Goal: Task Accomplishment & Management: Manage account settings

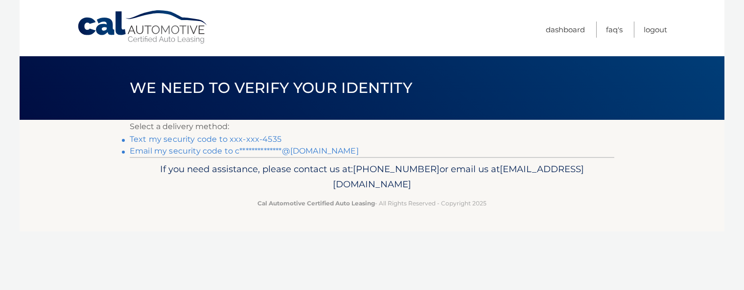
click at [248, 136] on link "Text my security code to xxx-xxx-4535" at bounding box center [206, 139] width 152 height 9
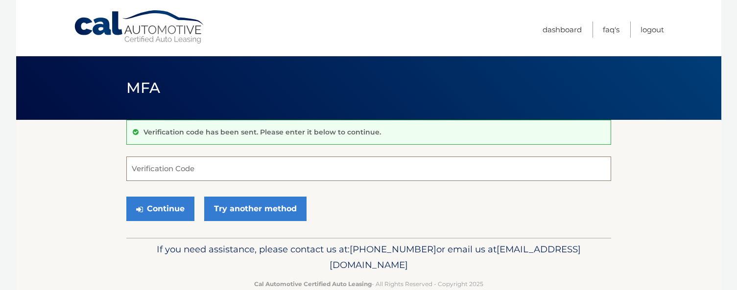
click at [195, 165] on input "Verification Code" at bounding box center [368, 169] width 485 height 24
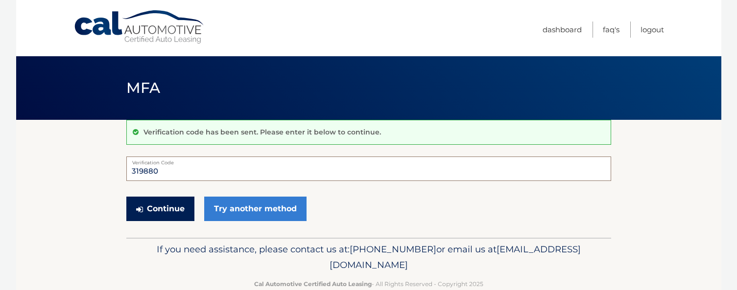
type input "319880"
click at [153, 207] on button "Continue" at bounding box center [160, 209] width 68 height 24
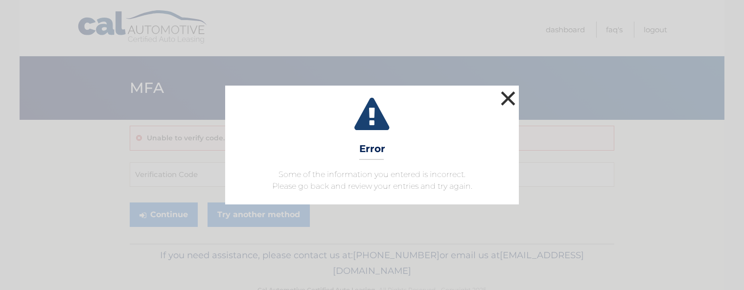
click at [510, 102] on button "×" at bounding box center [508, 99] width 20 height 20
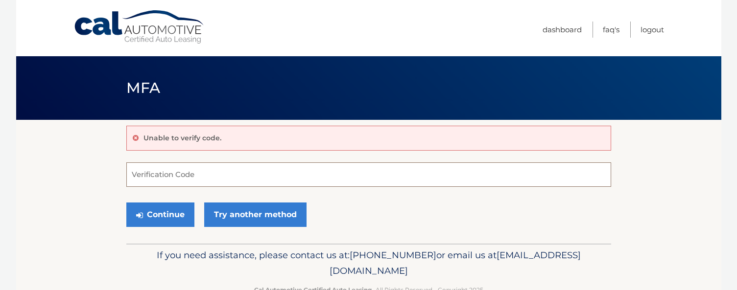
click at [172, 170] on input "Verification Code" at bounding box center [368, 175] width 485 height 24
type input "534886"
click at [126, 203] on button "Continue" at bounding box center [160, 215] width 68 height 24
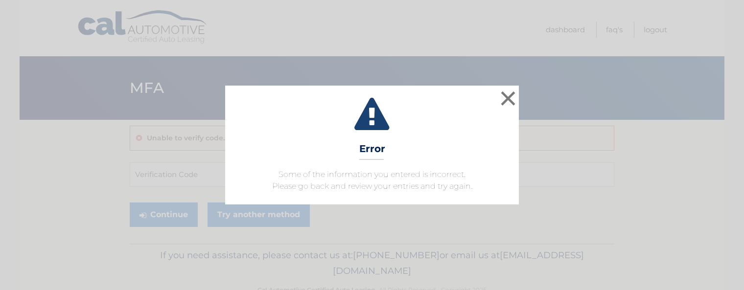
click at [518, 94] on div "× Error Some of the information you entered is incorrect. Please go back and re…" at bounding box center [372, 145] width 294 height 118
click at [507, 96] on button "×" at bounding box center [508, 99] width 20 height 20
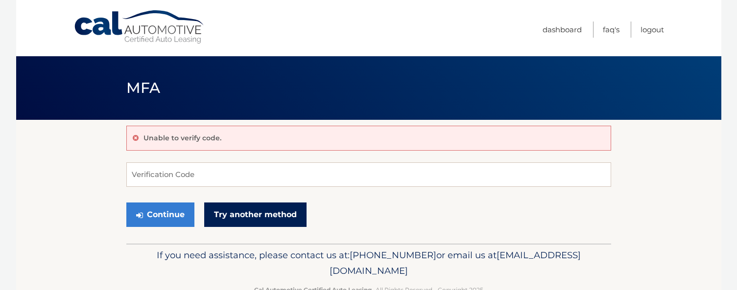
click at [243, 216] on link "Try another method" at bounding box center [255, 215] width 102 height 24
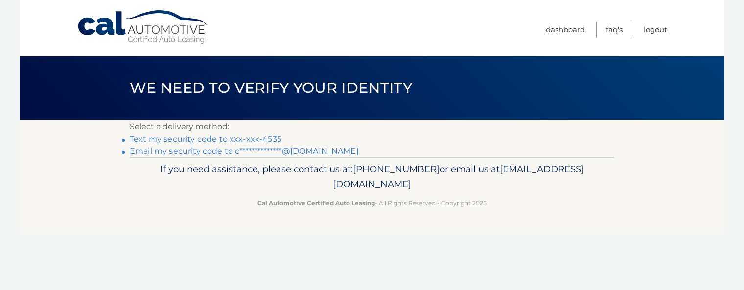
click at [294, 151] on link "**********" at bounding box center [244, 150] width 229 height 9
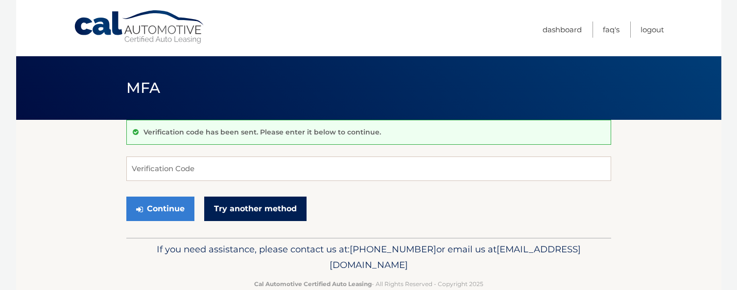
click at [213, 209] on link "Try another method" at bounding box center [255, 209] width 102 height 24
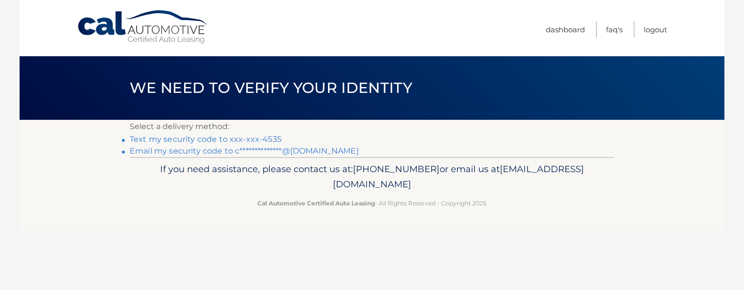
click at [251, 139] on link "Text my security code to xxx-xxx-4535" at bounding box center [206, 139] width 152 height 9
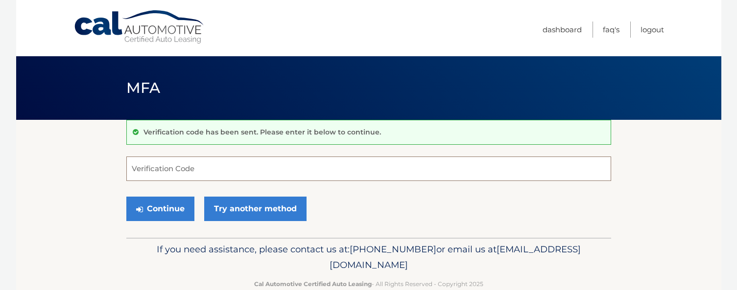
click at [215, 169] on input "Verification Code" at bounding box center [368, 169] width 485 height 24
type input "980779"
click at [126, 197] on button "Continue" at bounding box center [160, 209] width 68 height 24
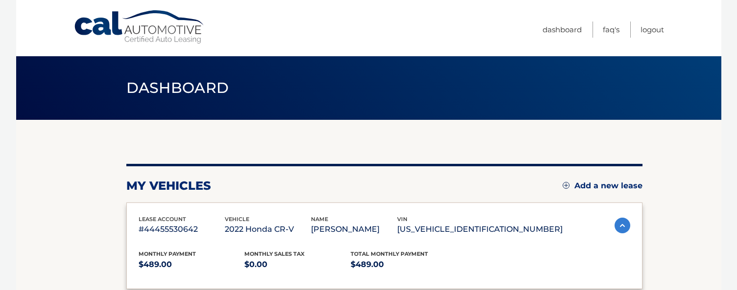
click at [163, 205] on div "lease account #44455530642 vehicle 2022 Honda CR-V name [PERSON_NAME] vin [US_V…" at bounding box center [384, 246] width 516 height 87
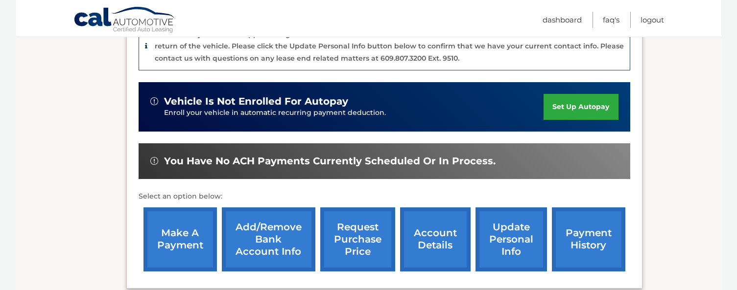
scroll to position [285, 0]
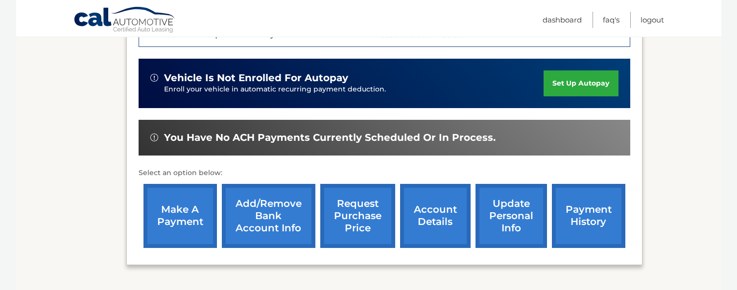
click at [182, 223] on link "make a payment" at bounding box center [179, 216] width 73 height 64
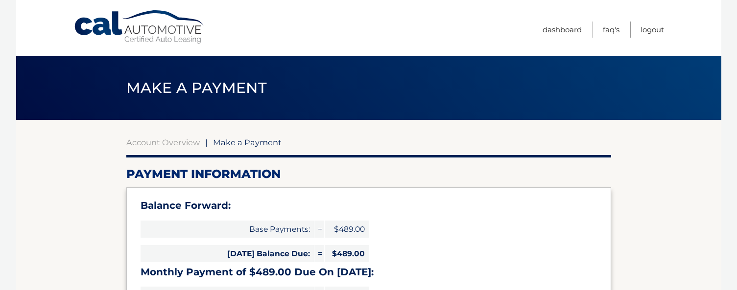
select select "MmIxZDAzZmMtZGVjNi00ZWUzLWEzNjAtYjVhMjJkMTY2ZjJh"
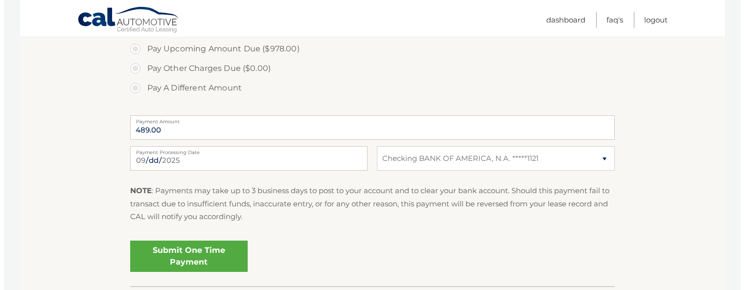
scroll to position [401, 0]
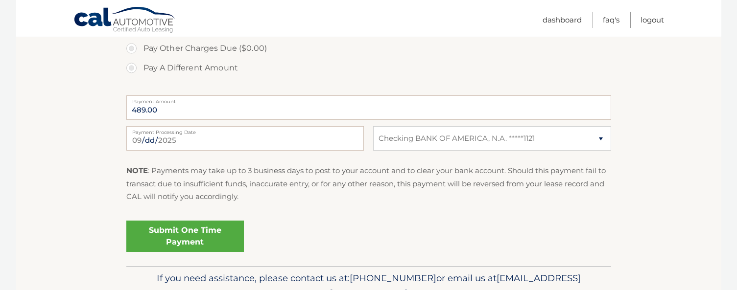
click at [220, 239] on link "Submit One Time Payment" at bounding box center [185, 236] width 118 height 31
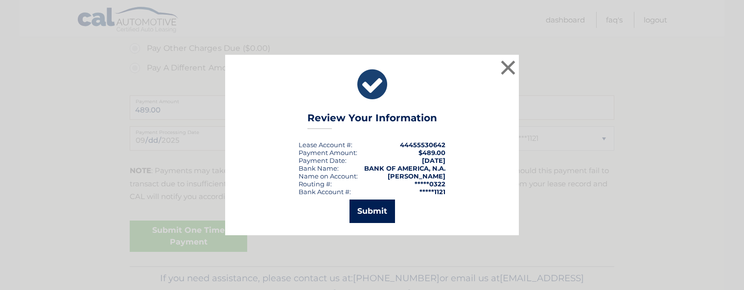
click at [369, 214] on button "Submit" at bounding box center [373, 212] width 46 height 24
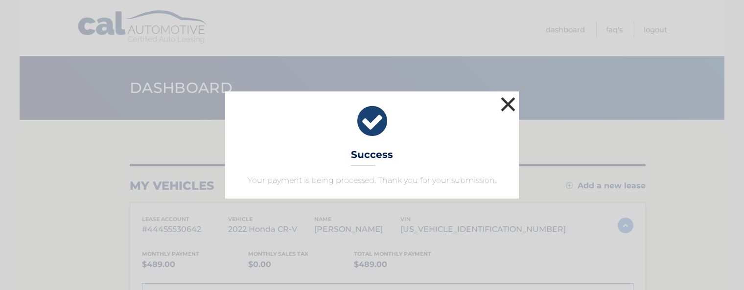
click at [501, 106] on button "×" at bounding box center [508, 104] width 20 height 20
